Goal: Find specific page/section: Find specific page/section

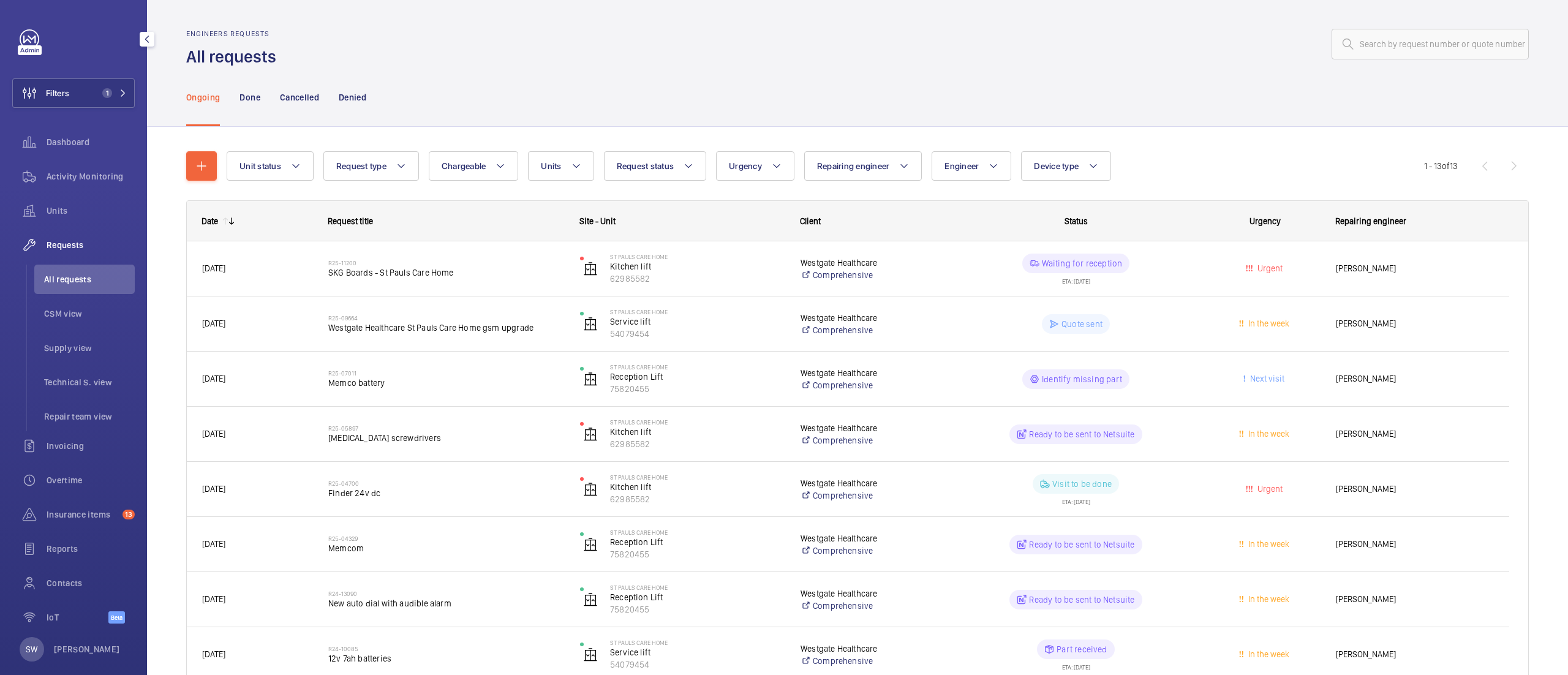
click at [93, 104] on button "Filters 1" at bounding box center [73, 93] width 123 height 29
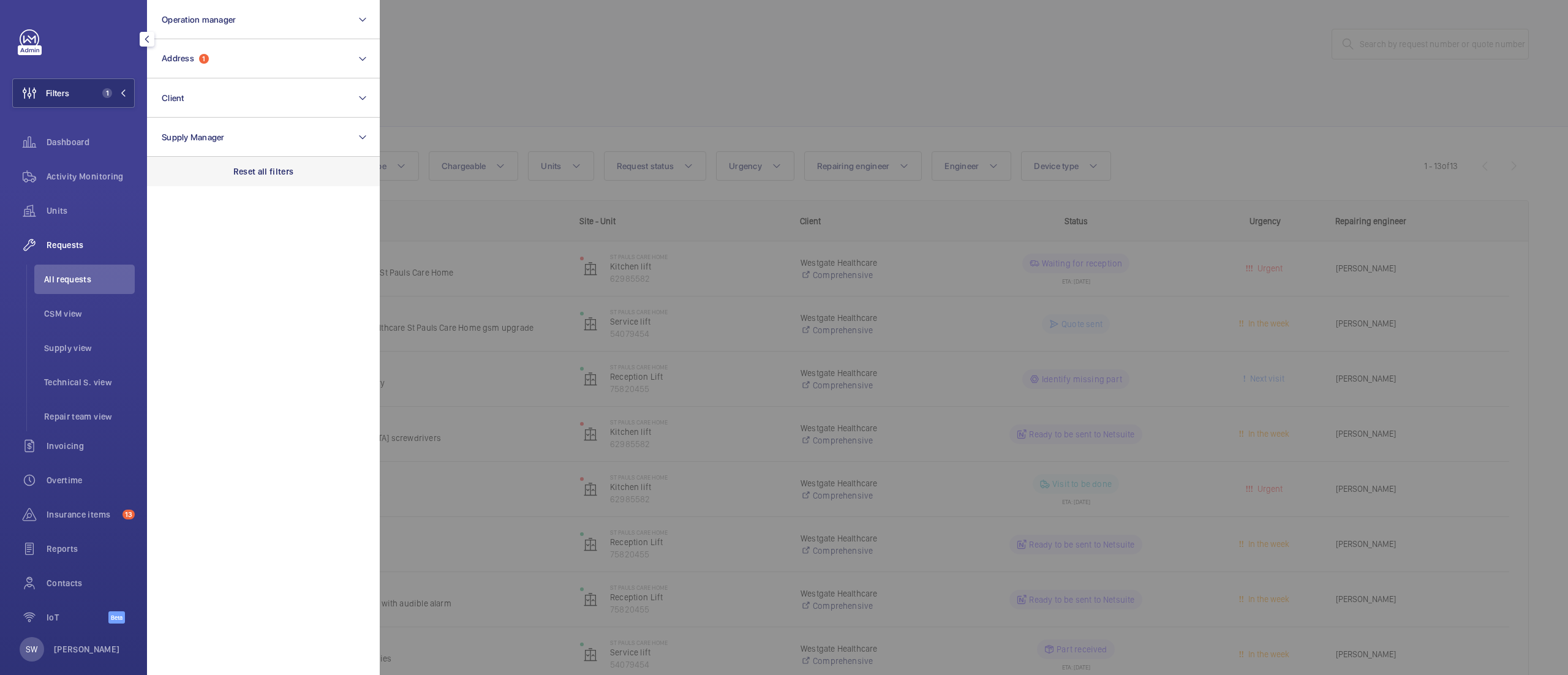
click at [253, 183] on div "Reset all filters" at bounding box center [263, 171] width 232 height 29
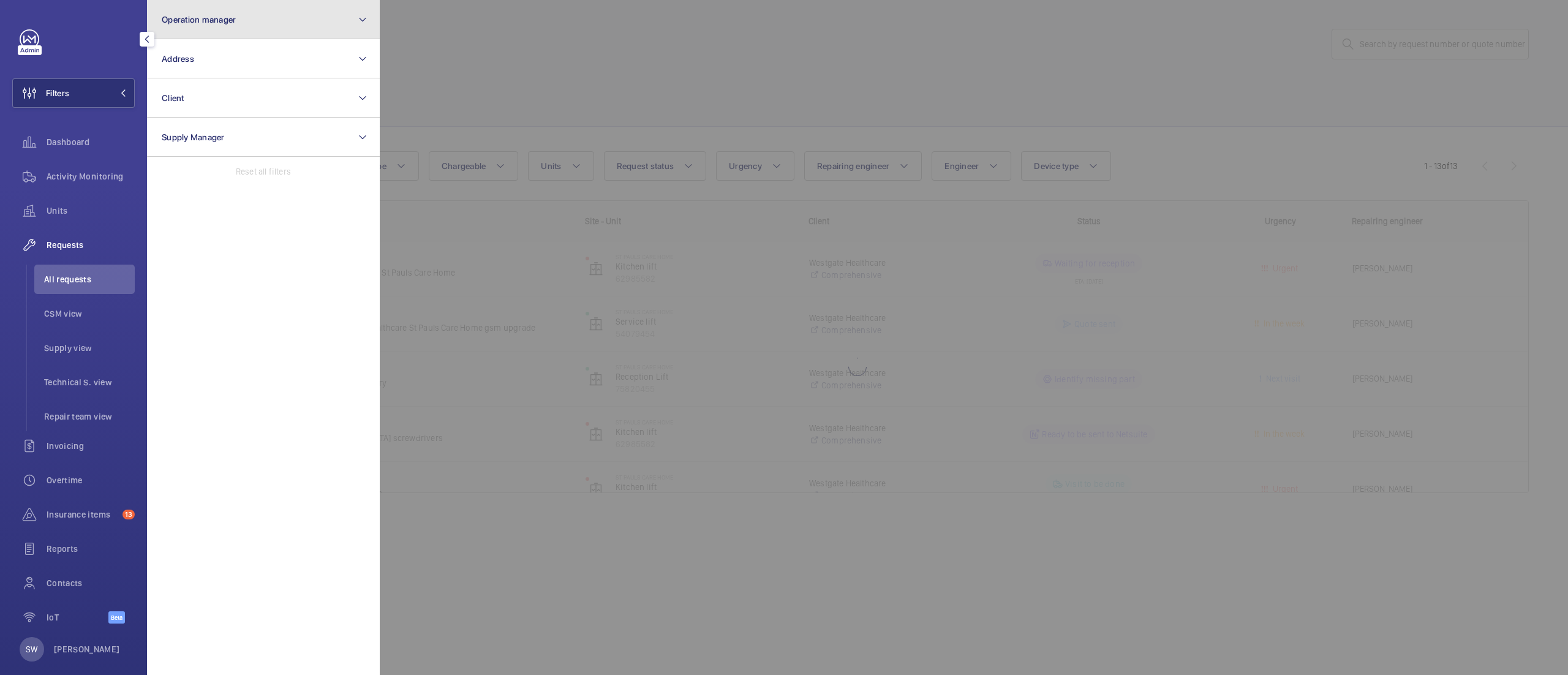
click at [241, 29] on button "Operation manager" at bounding box center [263, 19] width 232 height 39
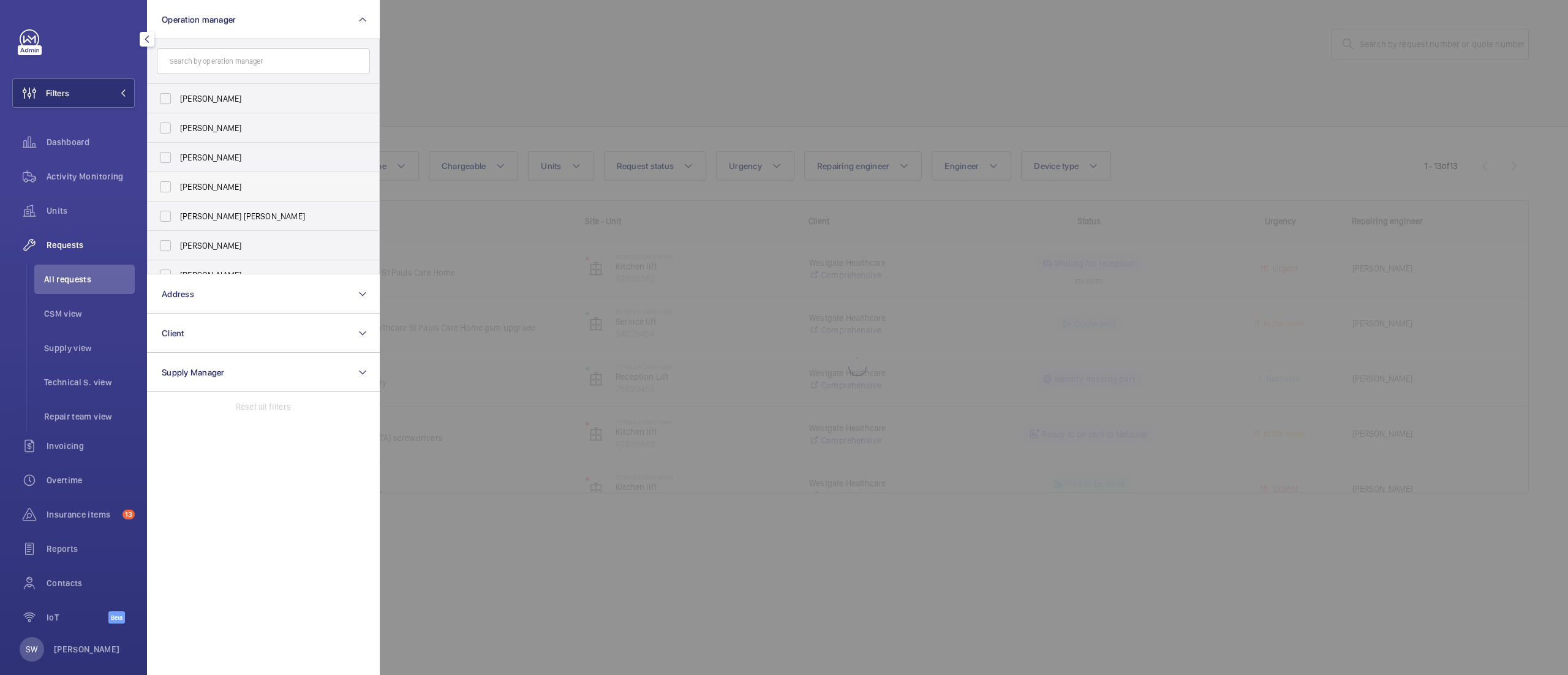
click at [229, 199] on label "[PERSON_NAME]" at bounding box center [254, 186] width 213 height 29
click at [178, 199] on input "[PERSON_NAME]" at bounding box center [165, 187] width 25 height 25
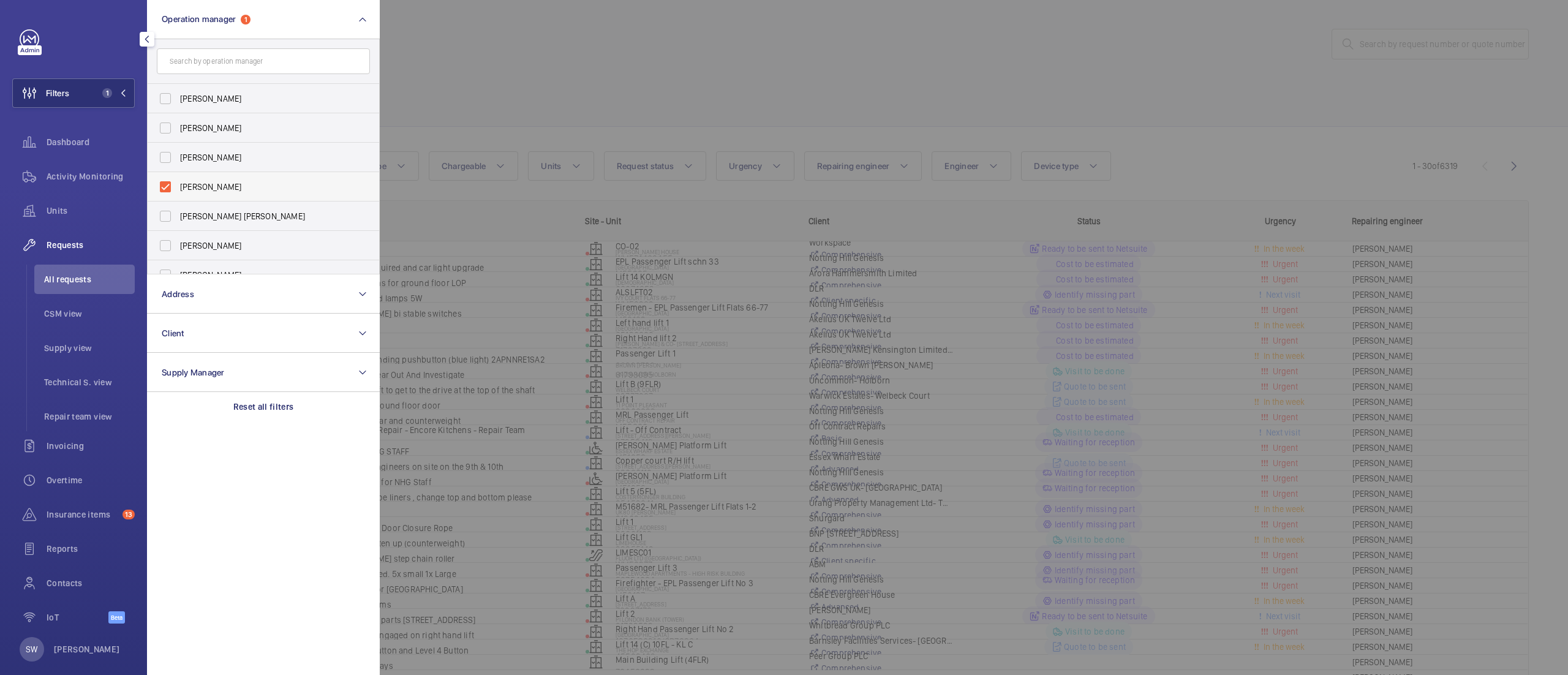
click at [220, 188] on span "[PERSON_NAME]" at bounding box center [264, 187] width 168 height 12
click at [178, 188] on input "[PERSON_NAME]" at bounding box center [165, 187] width 25 height 25
checkbox input "false"
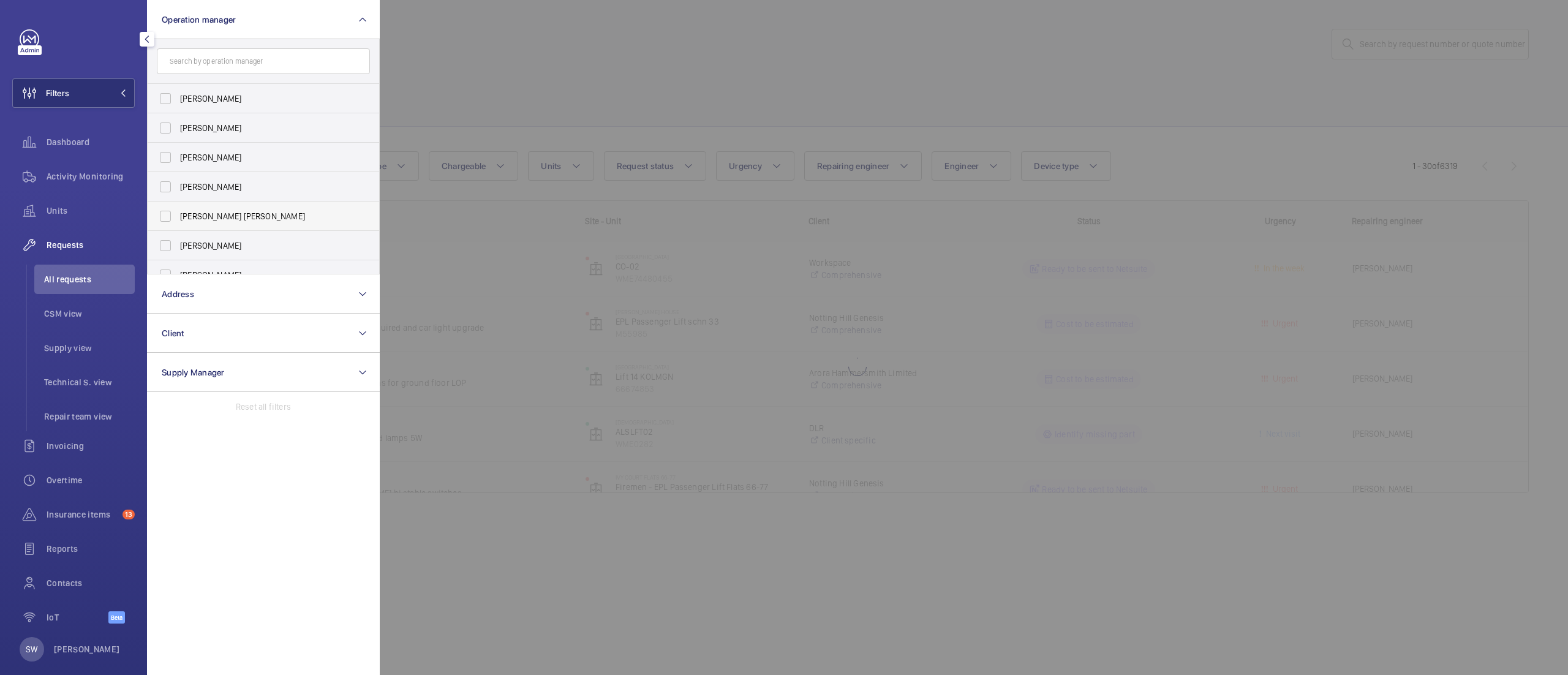
click at [221, 212] on span "[PERSON_NAME] [PERSON_NAME]" at bounding box center [264, 216] width 168 height 12
click at [178, 212] on input "[PERSON_NAME] [PERSON_NAME]" at bounding box center [165, 216] width 25 height 25
checkbox input "true"
click at [721, 63] on div at bounding box center [1164, 337] width 1568 height 675
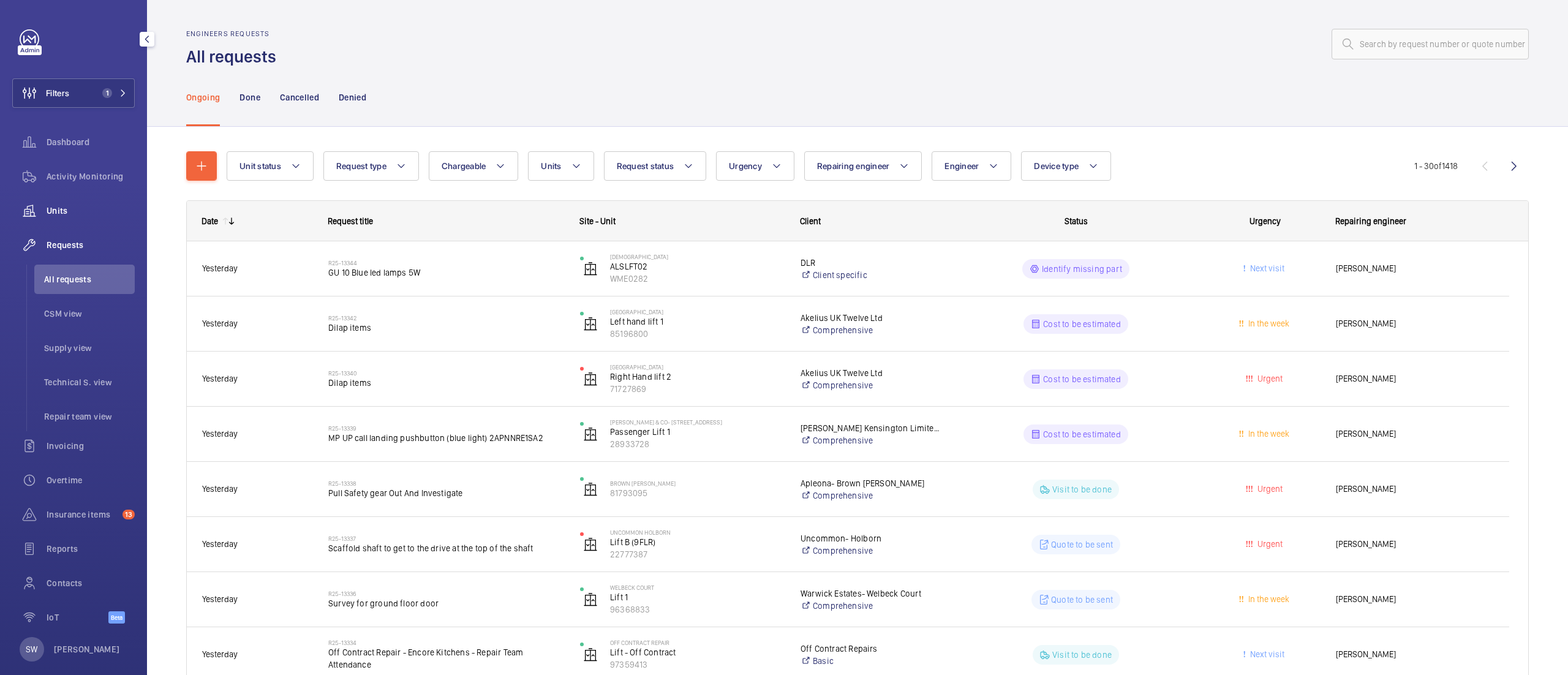
click at [114, 196] on div "Units" at bounding box center [73, 210] width 123 height 29
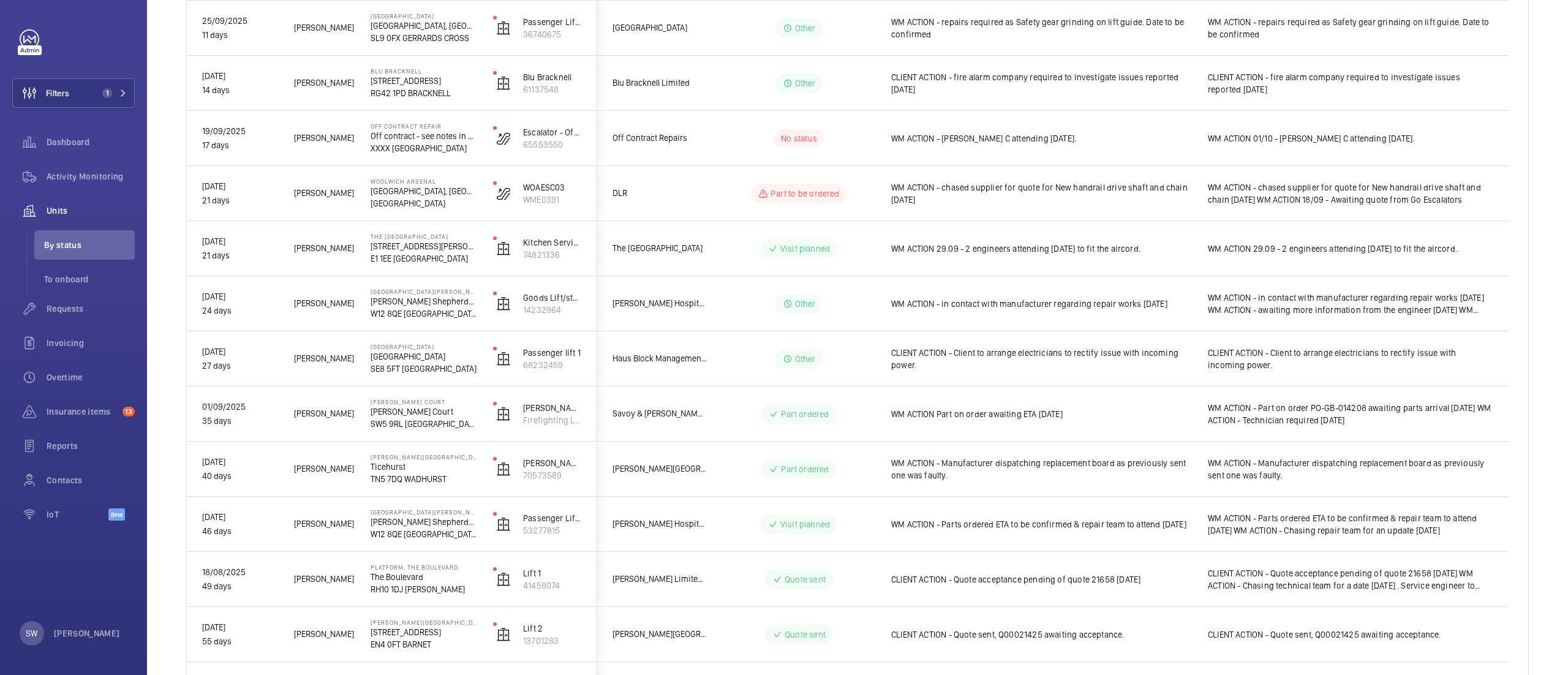
scroll to position [1209, 0]
